Goal: Task Accomplishment & Management: Complete application form

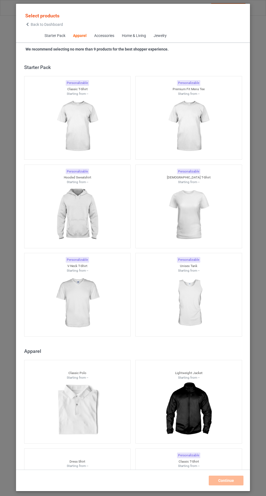
scroll to position [291, 0]
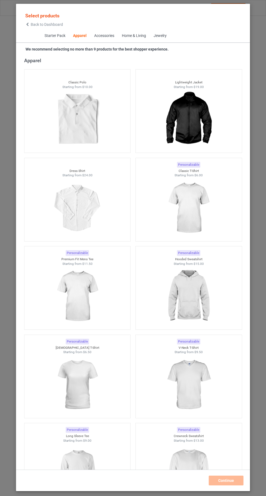
click at [194, 218] on img at bounding box center [188, 208] width 49 height 61
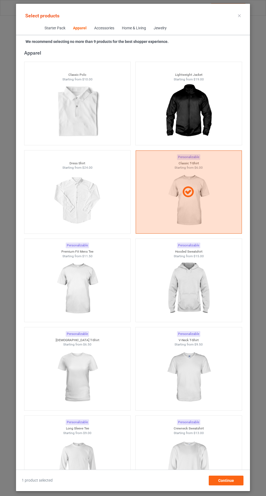
click at [202, 287] on img at bounding box center [188, 288] width 49 height 61
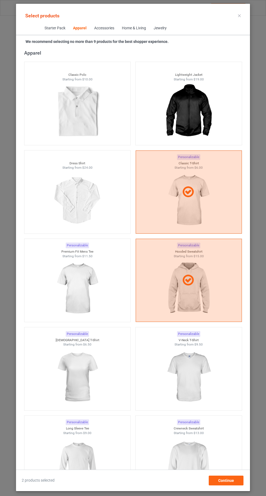
click at [198, 283] on div at bounding box center [189, 280] width 106 height 13
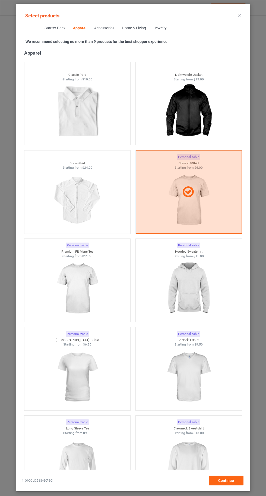
click at [190, 457] on img at bounding box center [188, 465] width 49 height 61
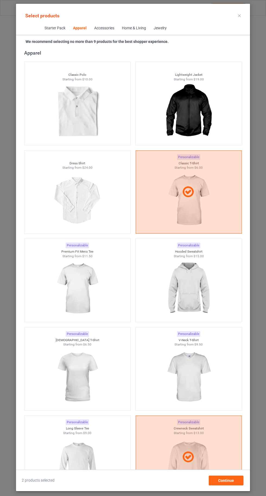
click at [86, 465] on img at bounding box center [77, 465] width 49 height 61
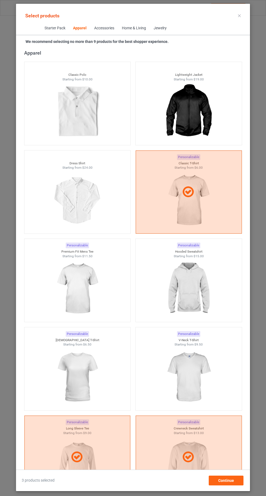
click at [183, 374] on img at bounding box center [188, 377] width 49 height 61
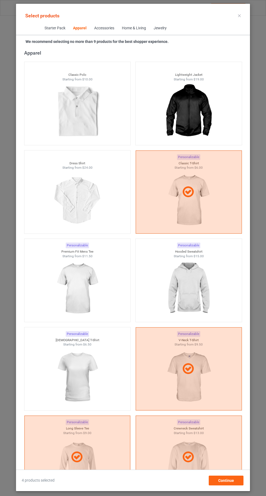
click at [87, 378] on img at bounding box center [77, 377] width 49 height 61
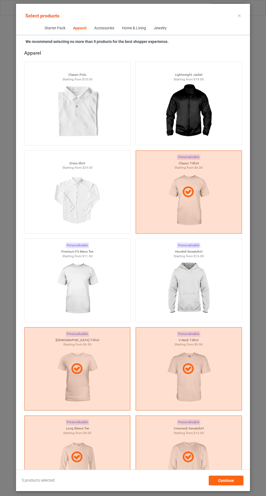
click at [197, 296] on img at bounding box center [188, 288] width 49 height 61
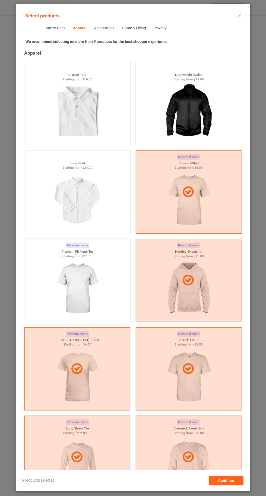
click at [76, 286] on img at bounding box center [77, 288] width 49 height 61
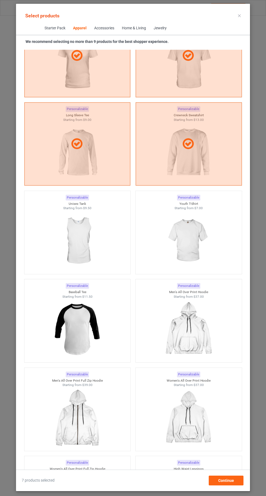
click at [202, 242] on img at bounding box center [188, 241] width 49 height 61
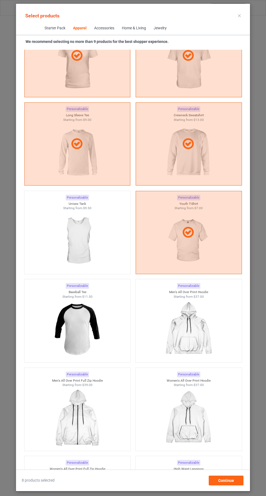
click at [240, 15] on icon at bounding box center [239, 15] width 3 height 3
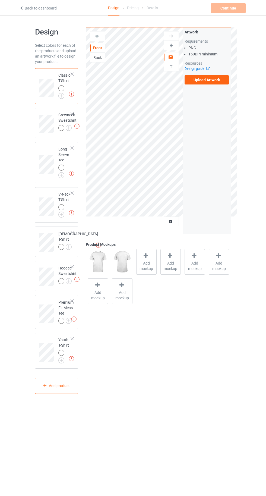
click at [0, 0] on img at bounding box center [0, 0] width 0 height 0
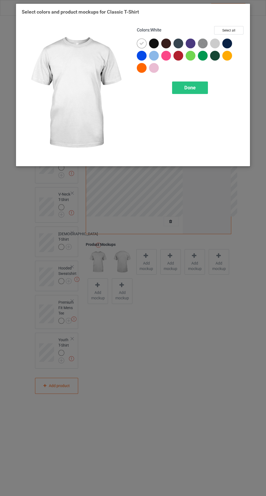
click at [228, 45] on div at bounding box center [227, 44] width 10 height 10
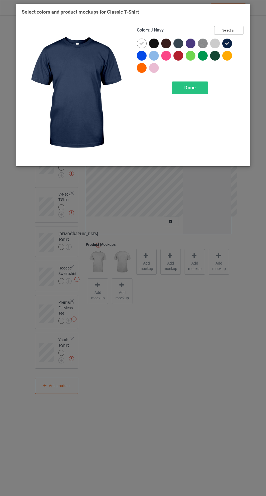
click at [232, 29] on button "Select all" at bounding box center [228, 30] width 29 height 8
click at [139, 41] on icon at bounding box center [141, 43] width 5 height 5
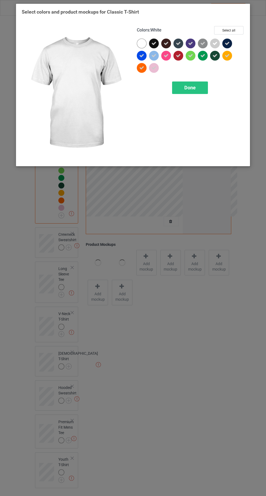
click at [189, 87] on span "Done" at bounding box center [189, 88] width 11 height 6
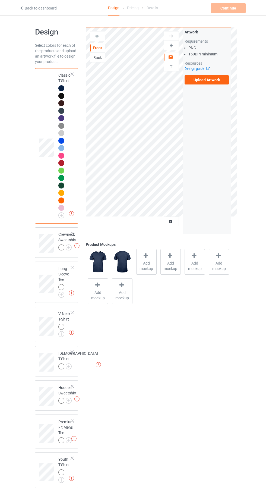
click at [203, 79] on label "Upload Artwork" at bounding box center [207, 79] width 45 height 9
click at [0, 0] on input "Upload Artwork" at bounding box center [0, 0] width 0 height 0
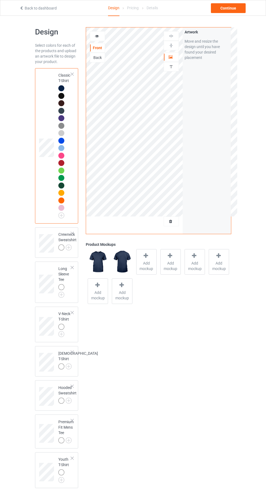
click at [0, 0] on img at bounding box center [0, 0] width 0 height 0
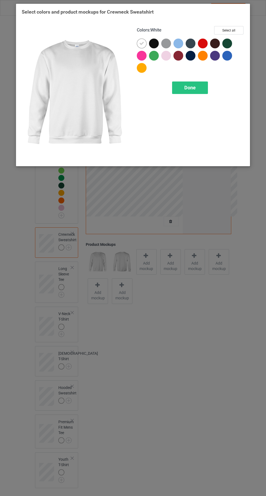
click at [184, 90] on div "Done" at bounding box center [190, 87] width 36 height 12
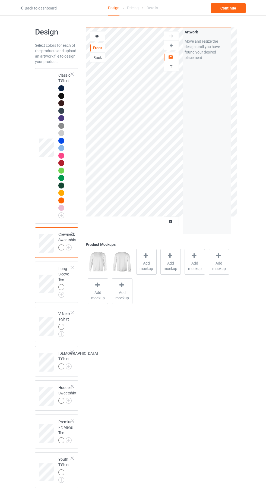
click at [171, 221] on icon at bounding box center [171, 221] width 5 height 4
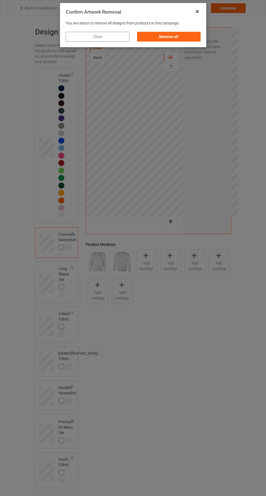
click at [167, 35] on div "Remove all" at bounding box center [169, 37] width 64 height 10
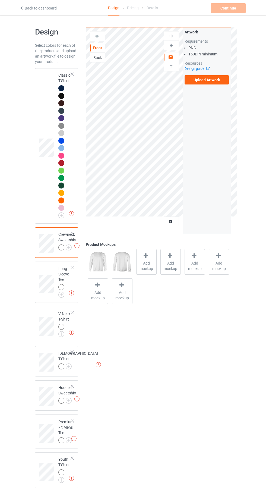
click at [209, 80] on label "Upload Artwork" at bounding box center [207, 79] width 45 height 9
click at [0, 0] on input "Upload Artwork" at bounding box center [0, 0] width 0 height 0
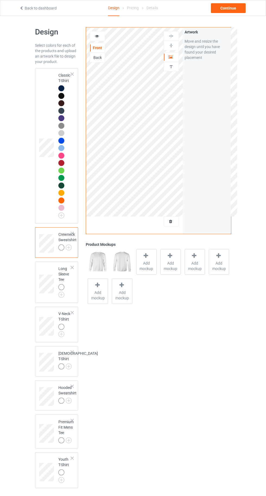
click at [0, 0] on img at bounding box center [0, 0] width 0 height 0
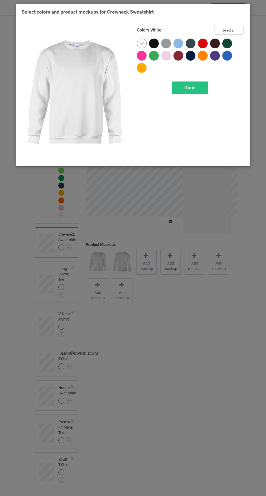
click at [233, 27] on button "Select all" at bounding box center [228, 30] width 29 height 8
click at [221, 29] on button "Reset to Default" at bounding box center [223, 30] width 39 height 8
click at [191, 55] on div at bounding box center [191, 56] width 10 height 10
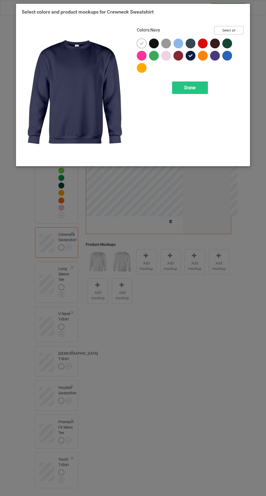
click at [235, 30] on button "Select all" at bounding box center [228, 30] width 29 height 8
click at [141, 43] on icon at bounding box center [141, 43] width 5 height 5
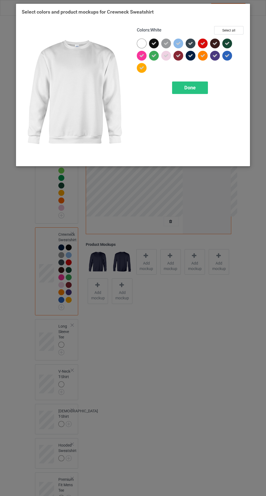
click at [190, 87] on span "Done" at bounding box center [189, 88] width 11 height 6
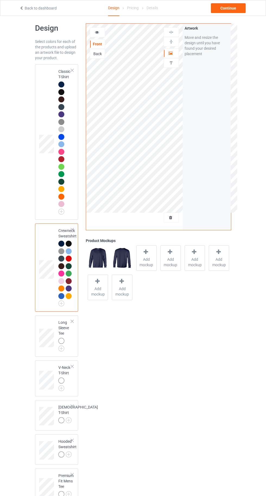
scroll to position [54, 0]
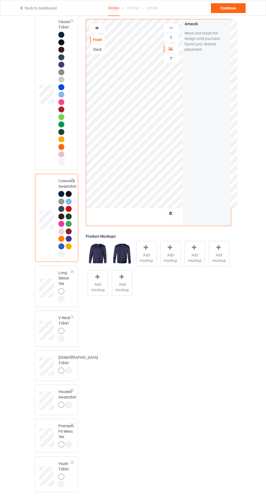
click at [0, 0] on img at bounding box center [0, 0] width 0 height 0
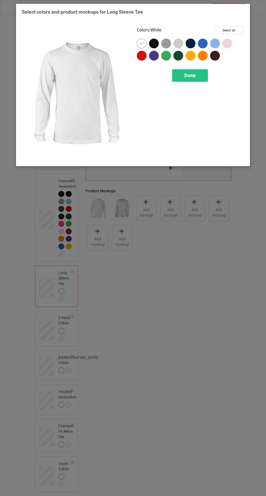
click at [191, 43] on div at bounding box center [191, 44] width 10 height 10
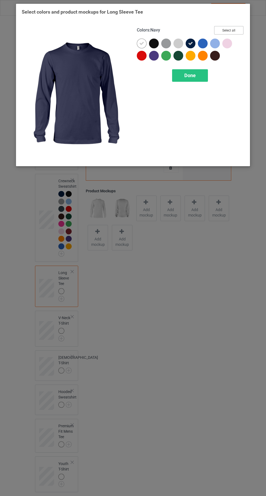
click at [229, 30] on button "Select all" at bounding box center [228, 30] width 29 height 8
click at [142, 43] on icon at bounding box center [141, 43] width 5 height 5
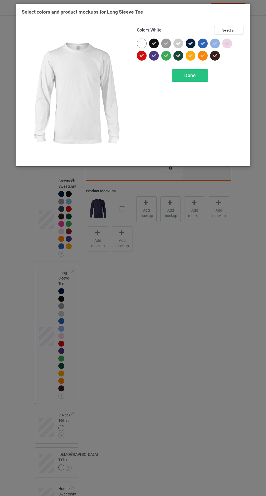
click at [193, 74] on span "Done" at bounding box center [189, 76] width 11 height 6
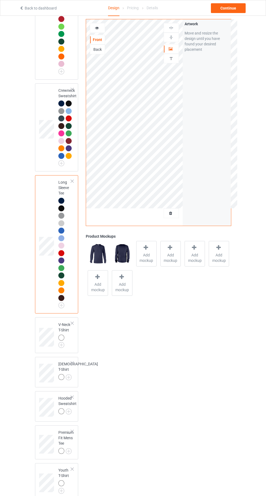
scroll to position [150, 0]
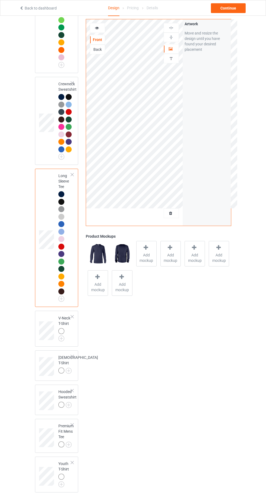
click at [0, 0] on img at bounding box center [0, 0] width 0 height 0
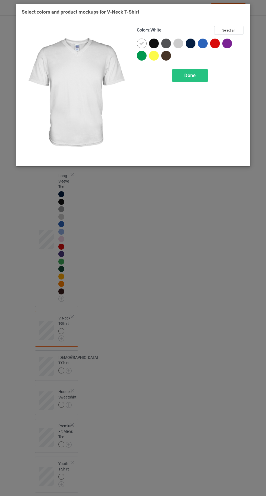
click at [189, 46] on div at bounding box center [191, 44] width 10 height 10
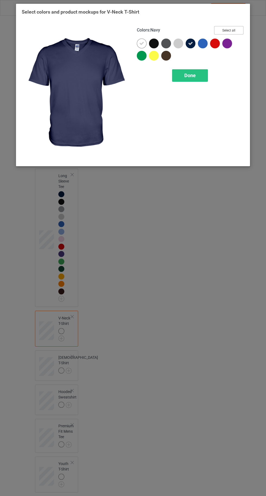
click at [231, 27] on button "Select all" at bounding box center [228, 30] width 29 height 8
click at [139, 40] on div at bounding box center [142, 44] width 10 height 10
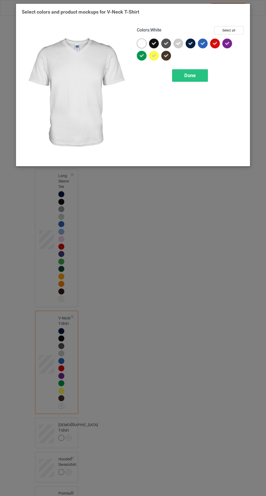
click at [189, 75] on span "Done" at bounding box center [189, 76] width 11 height 6
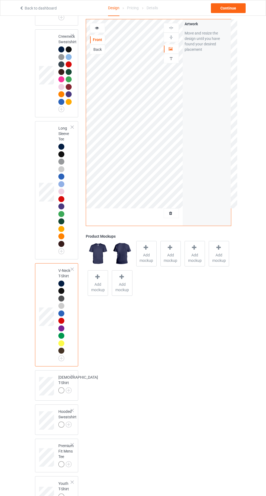
scroll to position [218, 0]
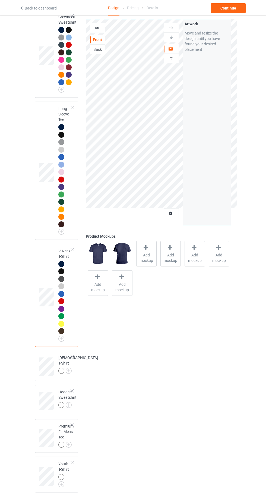
click at [63, 372] on div at bounding box center [61, 371] width 6 height 6
click at [0, 0] on img at bounding box center [0, 0] width 0 height 0
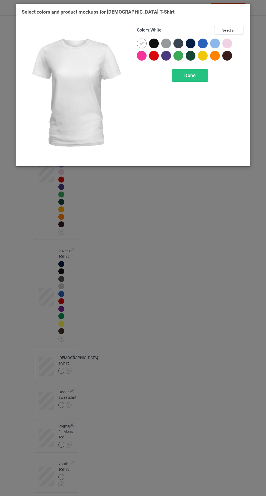
click at [190, 48] on div at bounding box center [191, 44] width 10 height 10
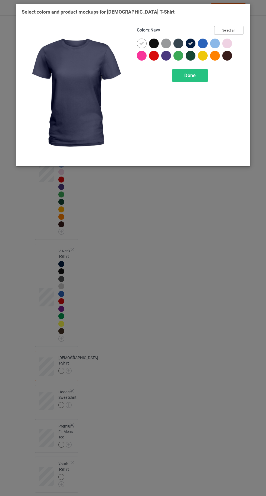
click at [237, 29] on button "Select all" at bounding box center [228, 30] width 29 height 8
click at [142, 43] on icon at bounding box center [141, 43] width 5 height 5
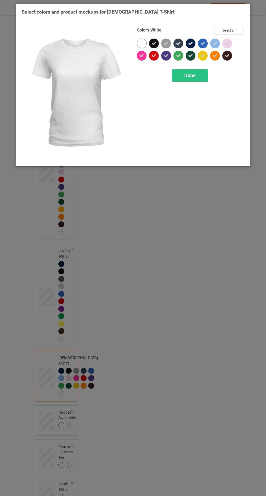
click at [189, 77] on span "Done" at bounding box center [189, 76] width 11 height 6
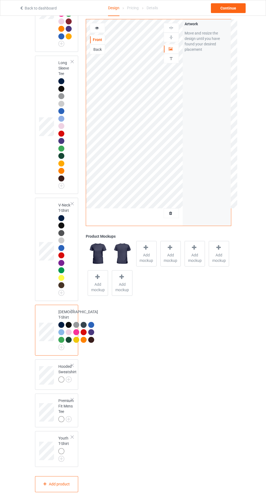
scroll to position [322, 0]
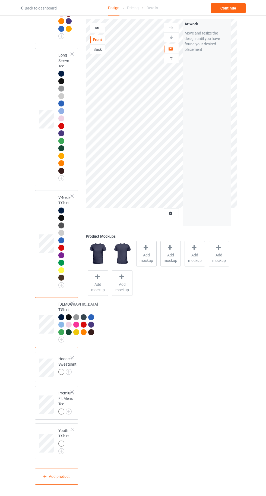
click at [0, 0] on img at bounding box center [0, 0] width 0 height 0
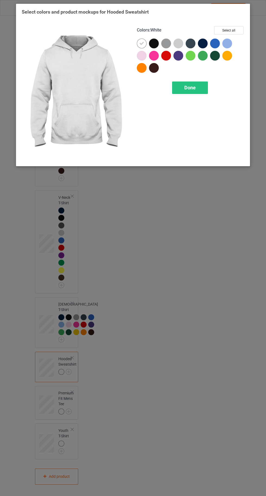
click at [200, 44] on div at bounding box center [203, 44] width 10 height 10
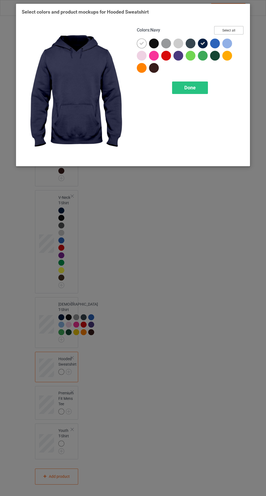
click at [234, 29] on button "Select all" at bounding box center [228, 30] width 29 height 8
click at [142, 43] on icon at bounding box center [141, 43] width 5 height 5
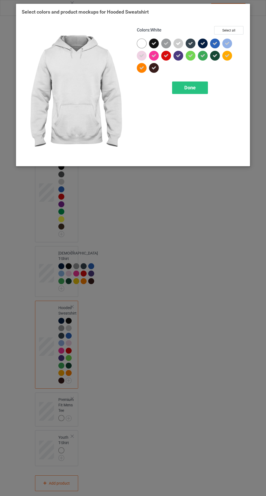
click at [206, 92] on div "Done" at bounding box center [190, 87] width 36 height 12
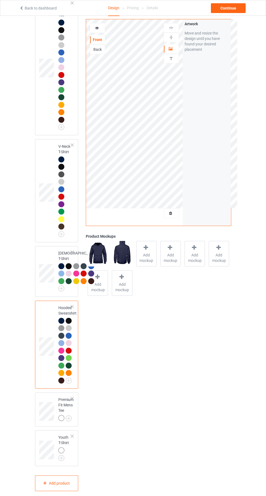
scroll to position [380, 0]
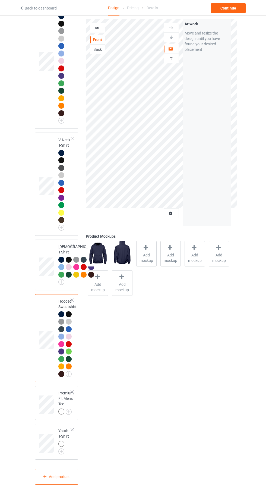
click at [0, 0] on img at bounding box center [0, 0] width 0 height 0
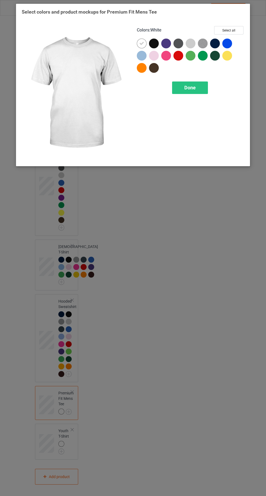
click at [212, 45] on div at bounding box center [215, 44] width 10 height 10
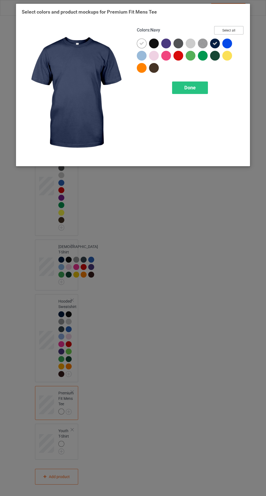
click at [233, 27] on button "Select all" at bounding box center [228, 30] width 29 height 8
click at [141, 41] on icon at bounding box center [141, 43] width 5 height 5
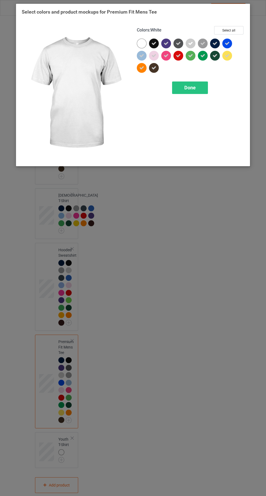
click at [189, 90] on span "Done" at bounding box center [189, 88] width 11 height 6
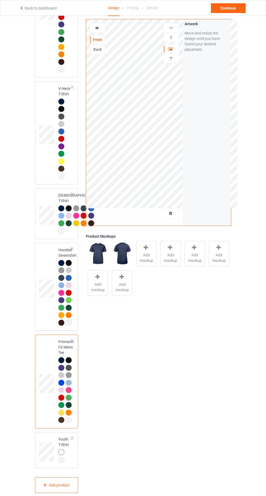
scroll to position [440, 0]
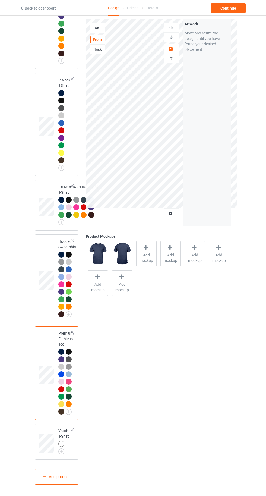
click at [0, 0] on img at bounding box center [0, 0] width 0 height 0
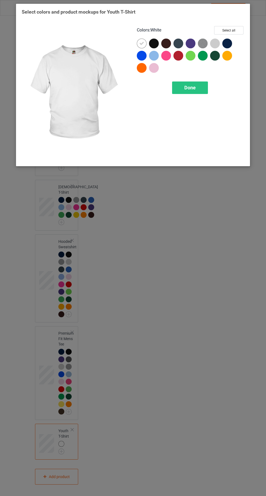
click at [227, 45] on div at bounding box center [227, 44] width 10 height 10
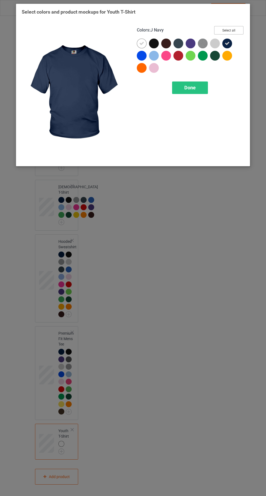
click at [231, 29] on button "Select all" at bounding box center [228, 30] width 29 height 8
click at [142, 43] on icon at bounding box center [141, 43] width 5 height 5
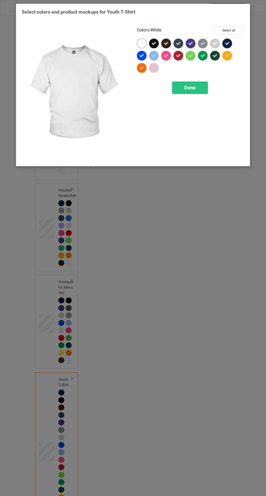
click at [189, 86] on span "Done" at bounding box center [189, 88] width 11 height 6
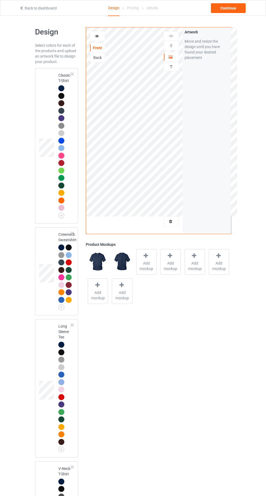
click at [61, 86] on div at bounding box center [61, 88] width 6 height 6
click at [147, 263] on span "Add mockup" at bounding box center [147, 266] width 20 height 11
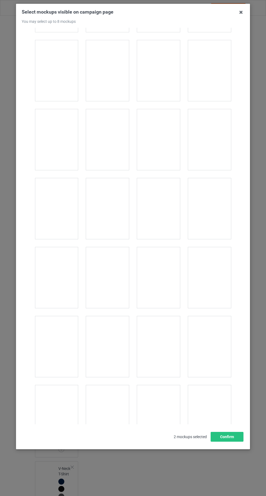
scroll to position [7490, 0]
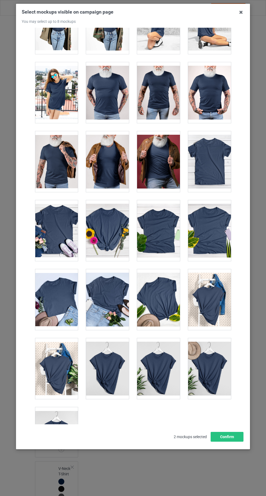
click at [61, 431] on div at bounding box center [56, 437] width 43 height 61
click at [231, 442] on button "Confirm" at bounding box center [227, 437] width 33 height 10
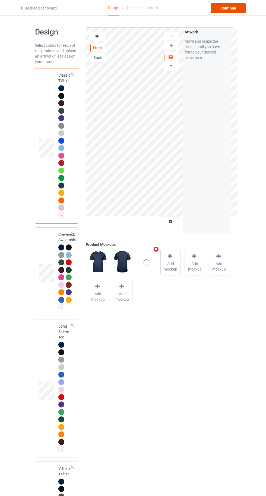
click at [234, 11] on div "Continue" at bounding box center [228, 8] width 35 height 10
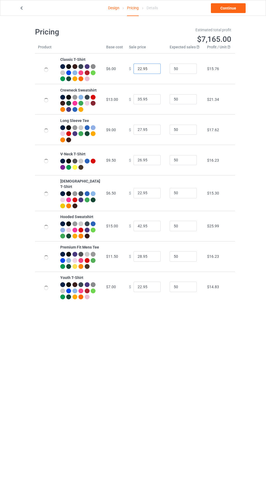
click at [137, 73] on input "22.95" at bounding box center [147, 69] width 27 height 10
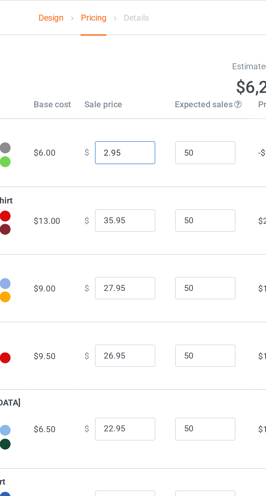
type input "20.95"
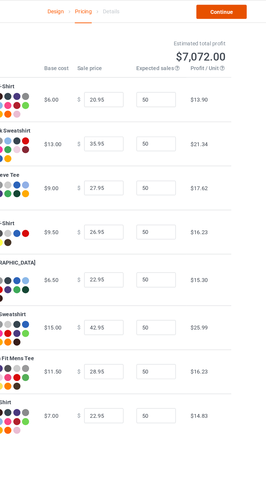
click at [234, 9] on link "Continue" at bounding box center [228, 8] width 35 height 10
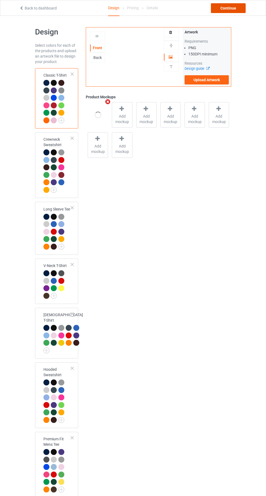
click at [235, 8] on div "Continue" at bounding box center [228, 8] width 35 height 10
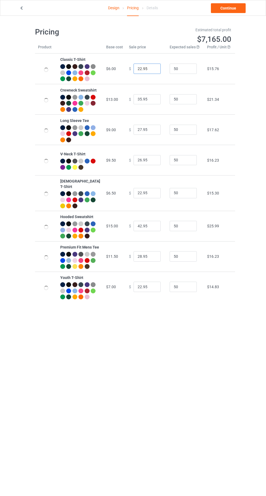
click at [136, 71] on input "22.95" at bounding box center [147, 69] width 27 height 10
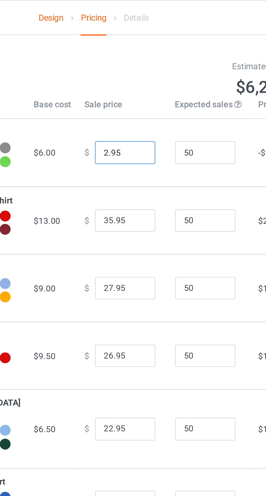
type input "20.95"
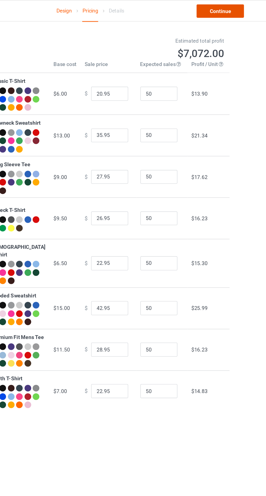
click at [235, 7] on link "Continue" at bounding box center [228, 8] width 35 height 10
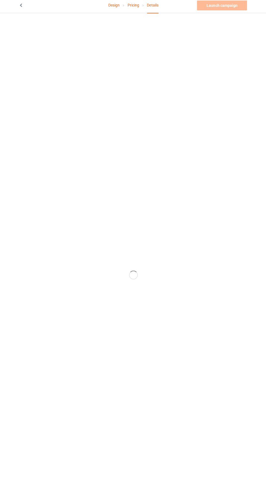
click at [114, 14] on link "Design" at bounding box center [113, 7] width 11 height 15
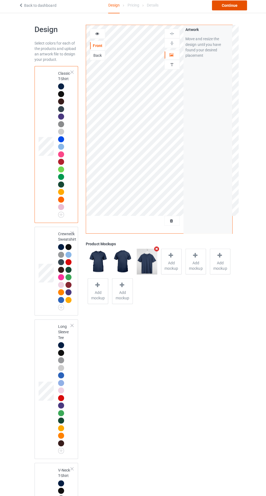
click at [233, 11] on div "Continue" at bounding box center [228, 8] width 35 height 10
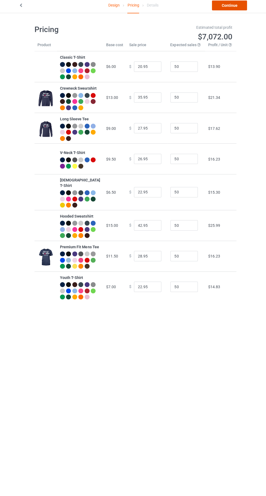
click at [233, 11] on link "Continue" at bounding box center [228, 8] width 35 height 10
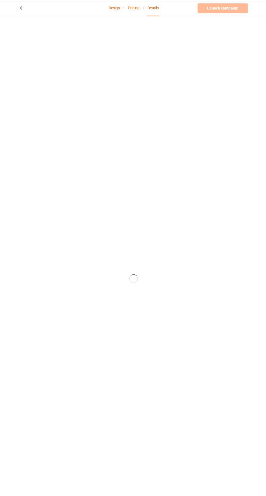
click at [134, 8] on link "Pricing" at bounding box center [133, 7] width 12 height 15
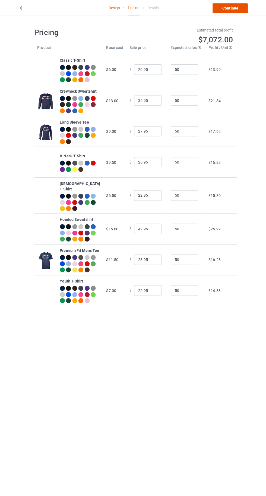
click at [234, 6] on link "Continue" at bounding box center [228, 8] width 35 height 10
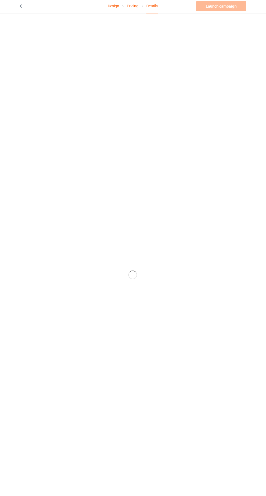
click at [114, 8] on link "Design" at bounding box center [113, 7] width 11 height 15
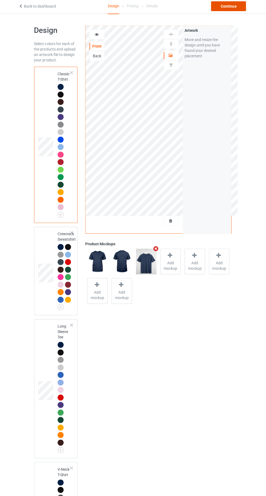
click at [233, 10] on div "Continue" at bounding box center [228, 8] width 35 height 10
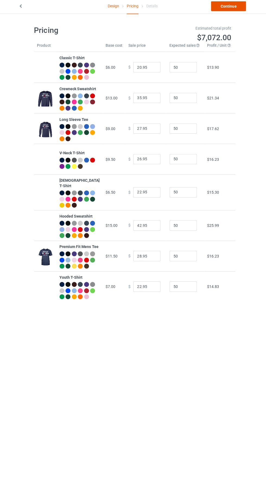
click at [235, 11] on link "Continue" at bounding box center [228, 8] width 35 height 10
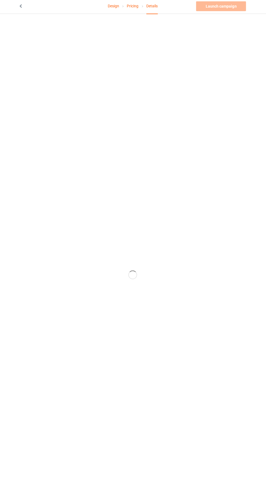
click at [133, 8] on link "Pricing" at bounding box center [133, 7] width 12 height 15
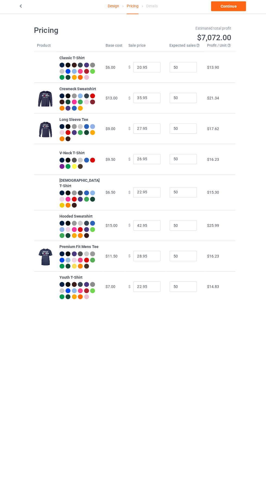
click at [65, 106] on div at bounding box center [62, 103] width 5 height 5
click at [231, 10] on link "Continue" at bounding box center [228, 8] width 35 height 10
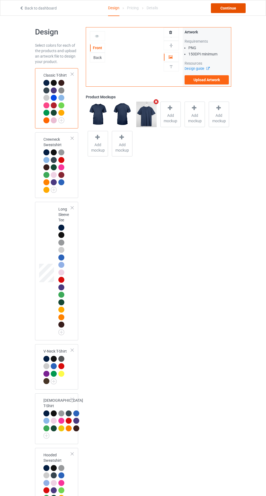
click at [234, 10] on div "Continue" at bounding box center [228, 8] width 35 height 10
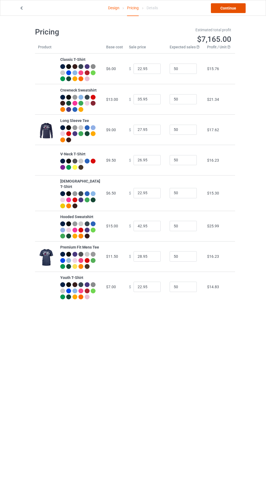
click at [234, 10] on link "Continue" at bounding box center [228, 8] width 35 height 10
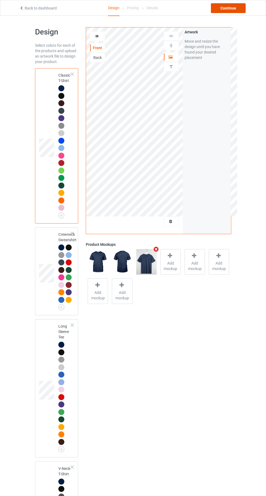
click at [235, 10] on div "Continue" at bounding box center [228, 8] width 35 height 10
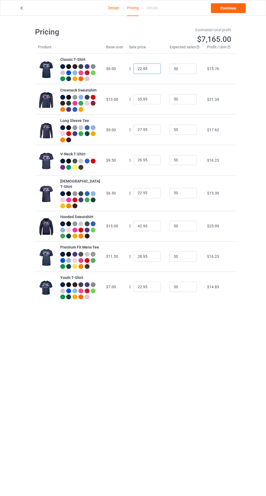
click at [134, 69] on input "22.95" at bounding box center [147, 69] width 27 height 10
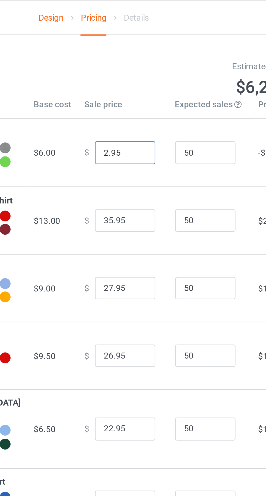
click at [134, 71] on input "2.95" at bounding box center [147, 69] width 27 height 10
type input "20.95"
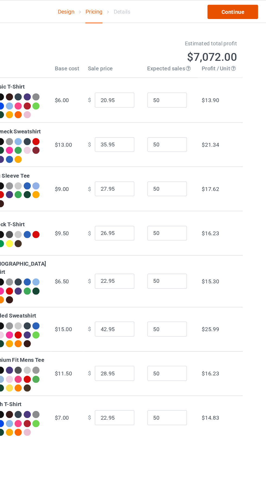
click at [228, 8] on link "Continue" at bounding box center [228, 8] width 35 height 10
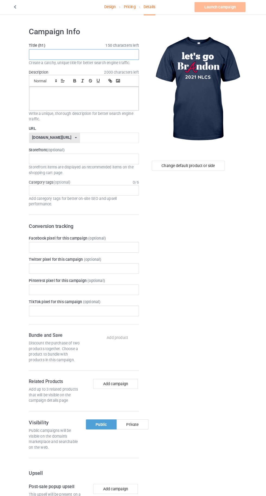
click at [61, 55] on input "text" at bounding box center [88, 54] width 107 height 10
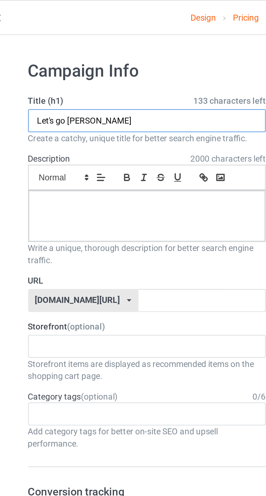
type input "Let's go [PERSON_NAME]"
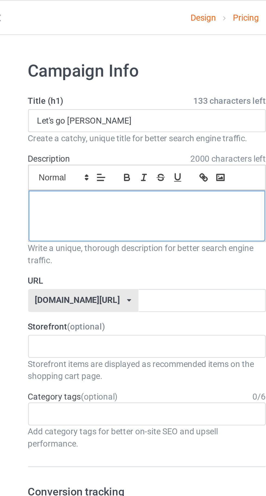
click at [55, 99] on div at bounding box center [88, 97] width 106 height 23
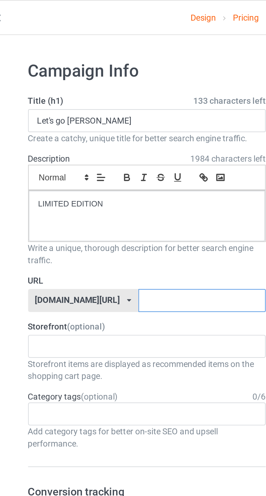
click at [113, 136] on input "text" at bounding box center [113, 135] width 57 height 10
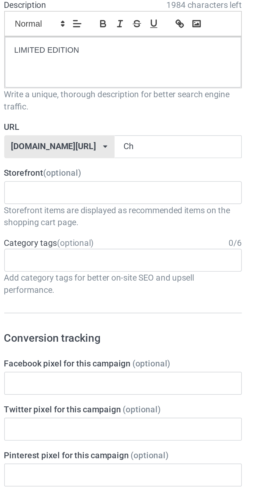
click at [65, 138] on div "[DOMAIN_NAME][URL] [DOMAIN_NAME][URL] [DOMAIN_NAME][URL] 67672e203ec527002e3176…" at bounding box center [60, 135] width 50 height 10
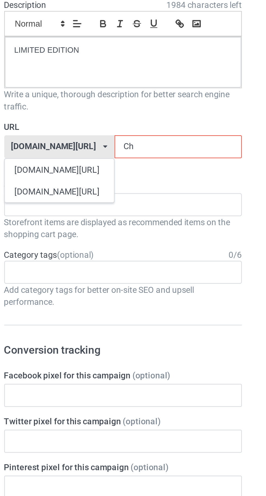
click at [52, 146] on div "[DOMAIN_NAME][URL]" at bounding box center [59, 146] width 49 height 10
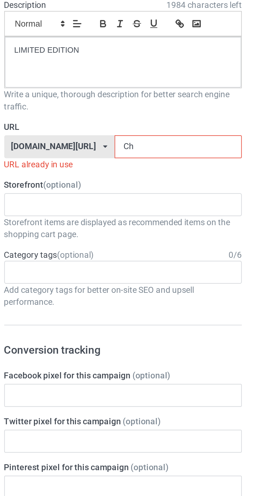
click at [104, 135] on input "Ch" at bounding box center [113, 135] width 57 height 10
type input "Chv"
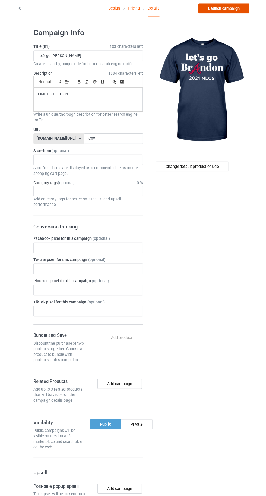
click at [226, 9] on link "Launch campaign" at bounding box center [221, 8] width 50 height 10
